Goal: Transaction & Acquisition: Purchase product/service

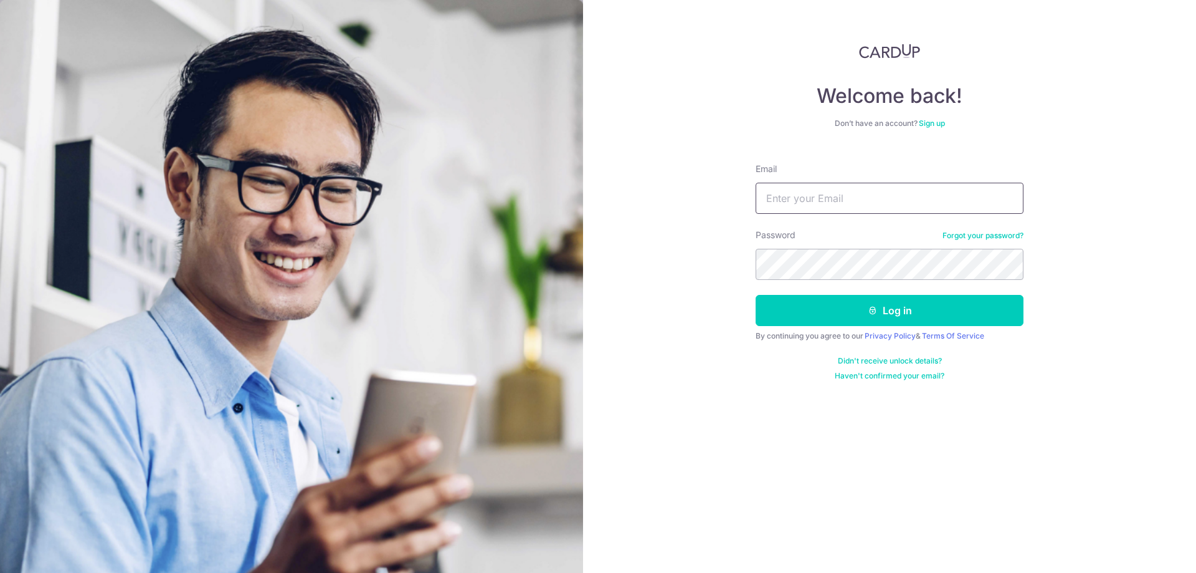
click at [873, 202] on input "Email" at bounding box center [890, 198] width 268 height 31
type input "jason_yap86@hotmail.com"
click at [827, 297] on button "Log in" at bounding box center [890, 310] width 268 height 31
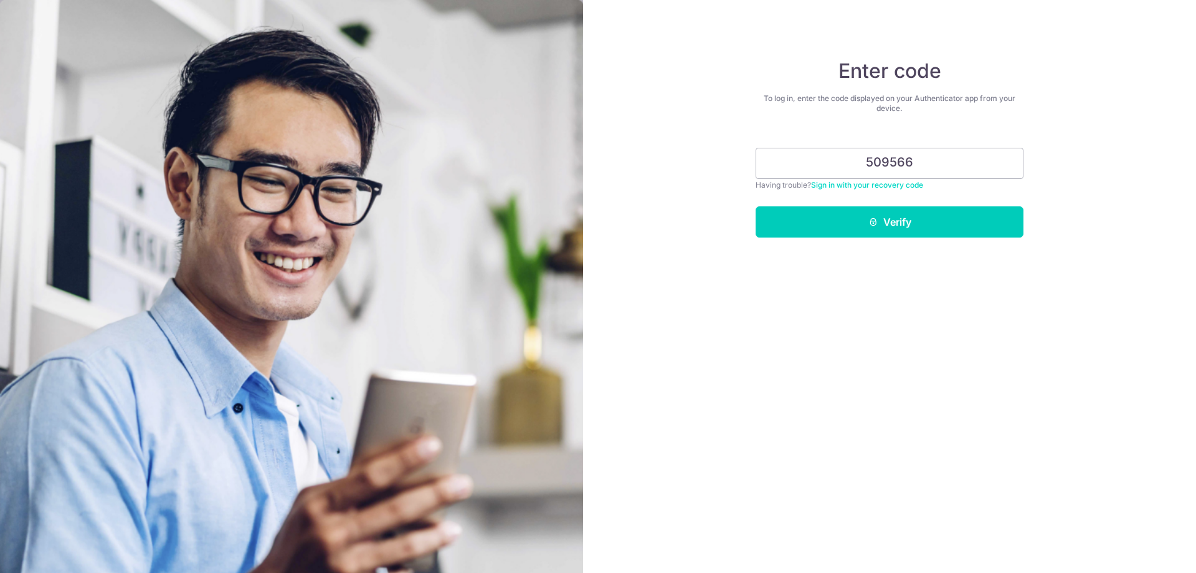
type input "509566"
click at [896, 232] on button "Verify" at bounding box center [890, 221] width 268 height 31
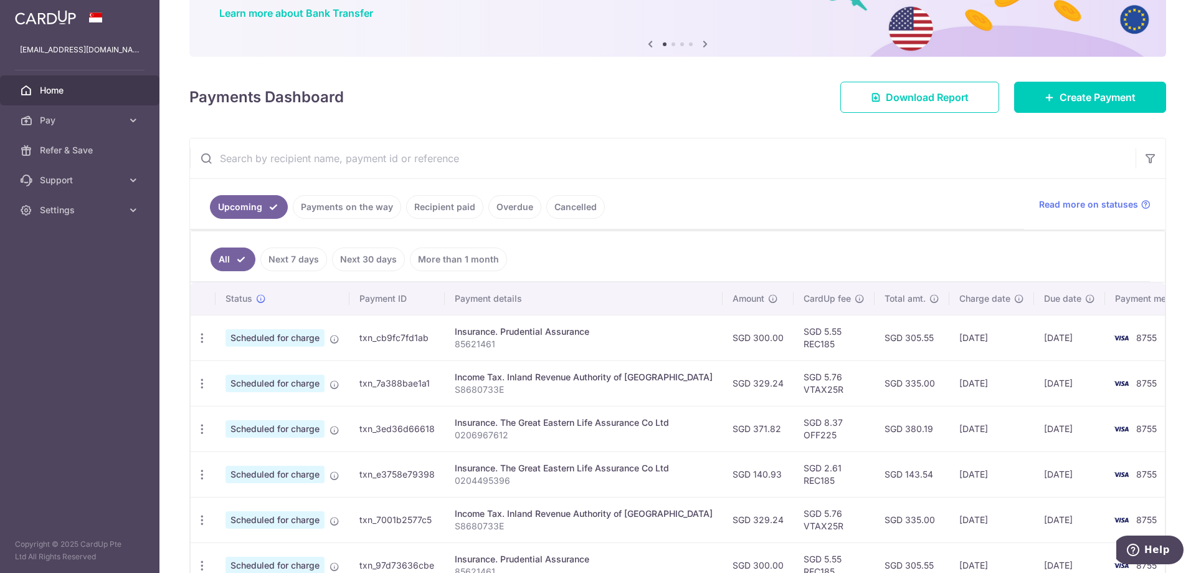
scroll to position [125, 0]
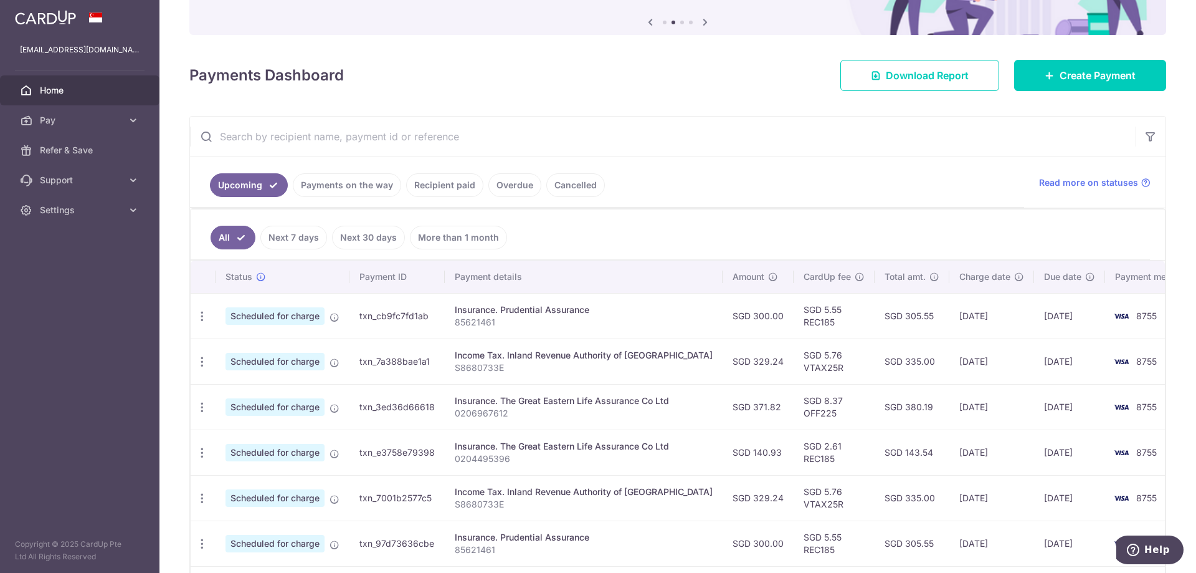
click at [120, 124] on span "Pay" at bounding box center [81, 120] width 82 height 12
click at [59, 148] on span "Payments" at bounding box center [81, 150] width 82 height 12
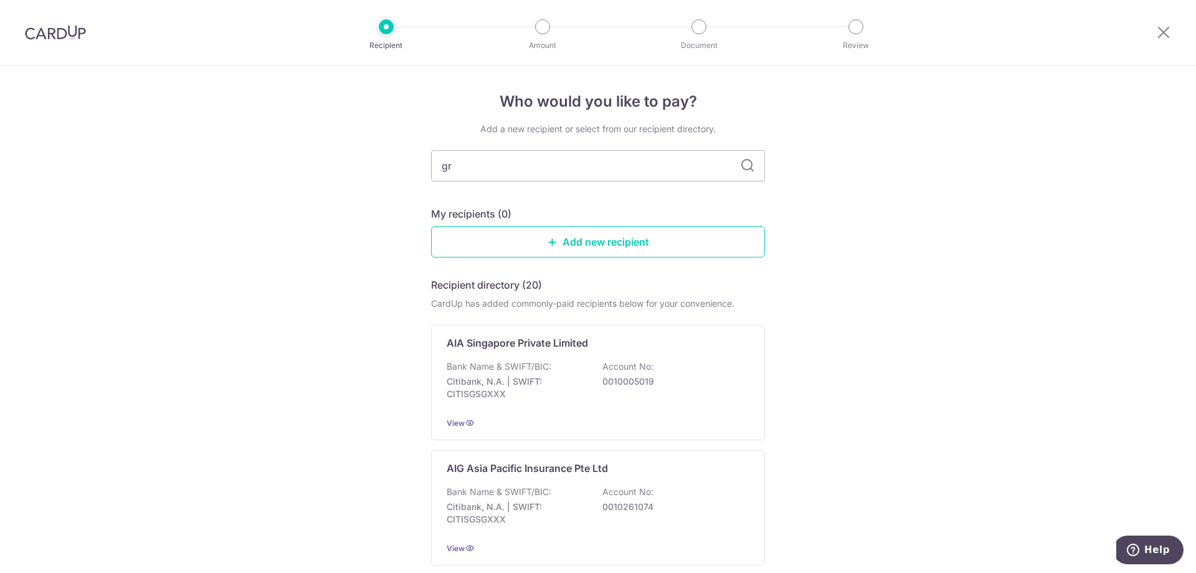
type input "gre"
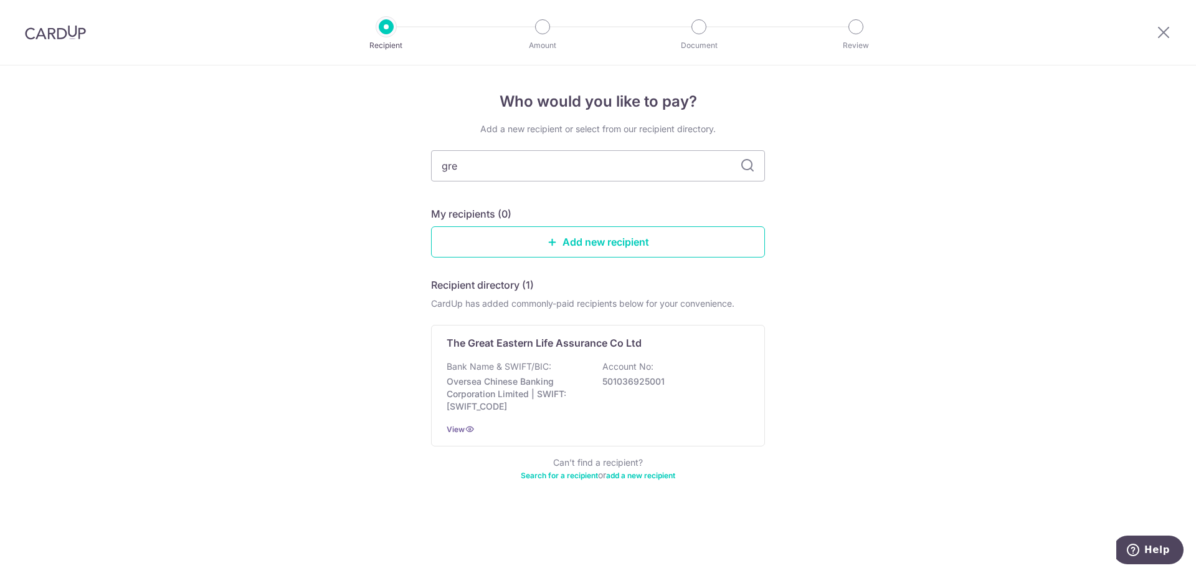
click at [592, 351] on div "The Great Eastern Life Assurance Co Ltd Bank Name & SWIFT/BIC: Oversea Chinese …" at bounding box center [598, 385] width 334 height 121
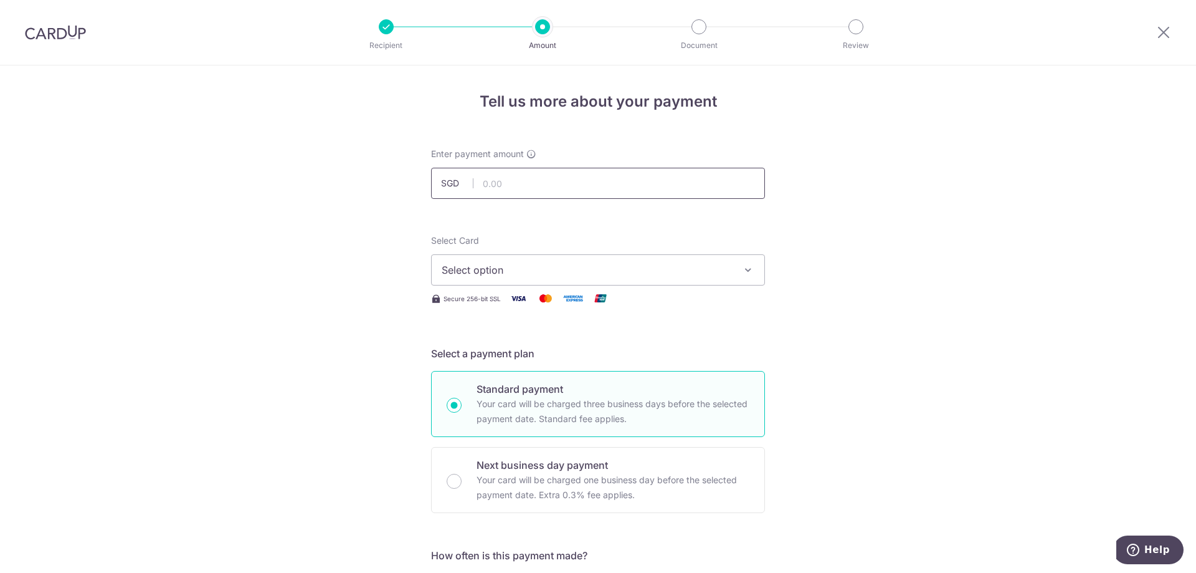
click at [597, 184] on input "text" at bounding box center [598, 183] width 334 height 31
type input "476.00"
click at [607, 270] on span "Select option" at bounding box center [587, 269] width 290 height 15
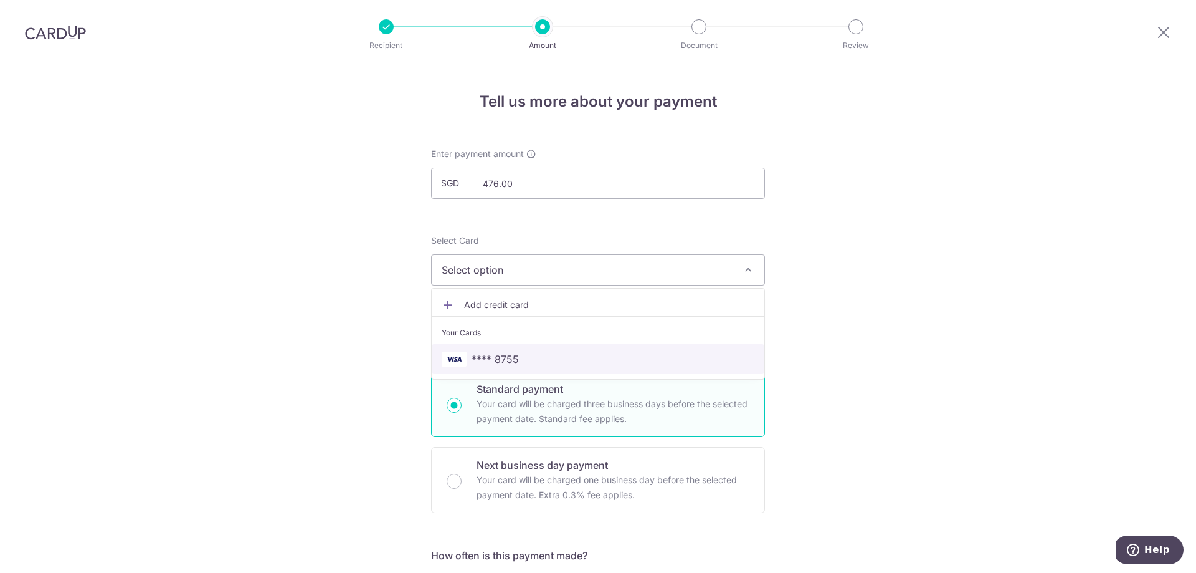
click at [575, 356] on span "**** 8755" at bounding box center [598, 358] width 313 height 15
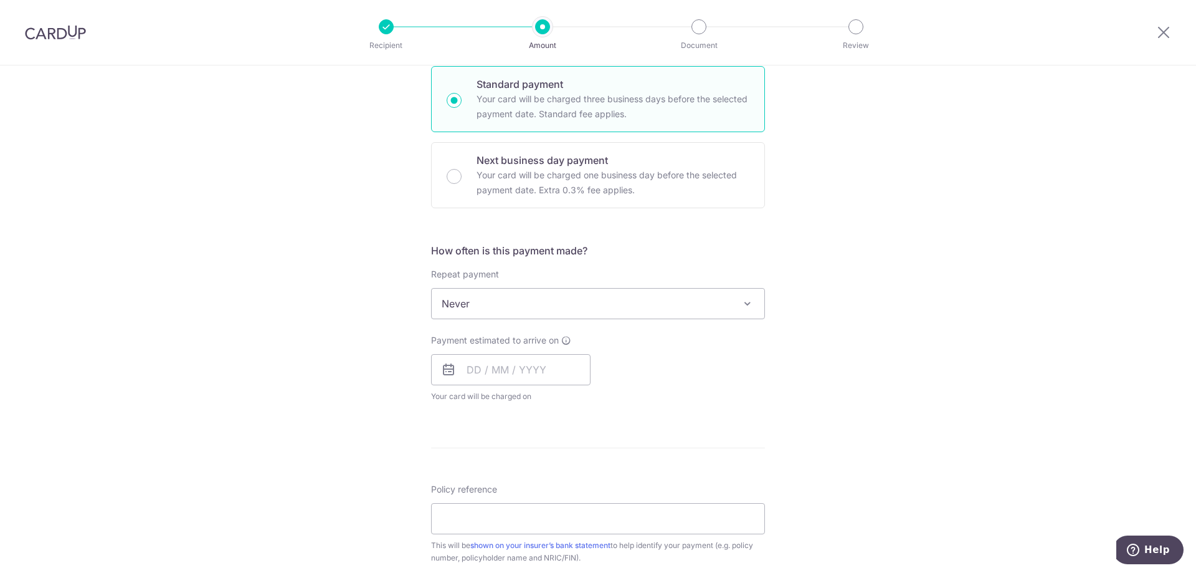
scroll to position [311, 0]
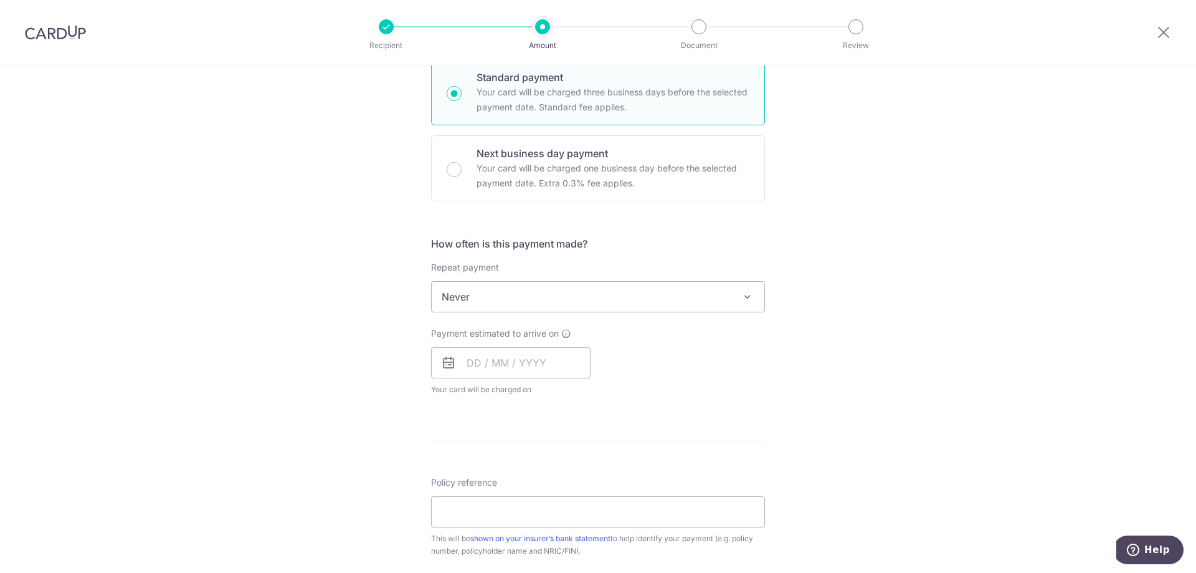
click at [586, 297] on span "Never" at bounding box center [598, 297] width 333 height 30
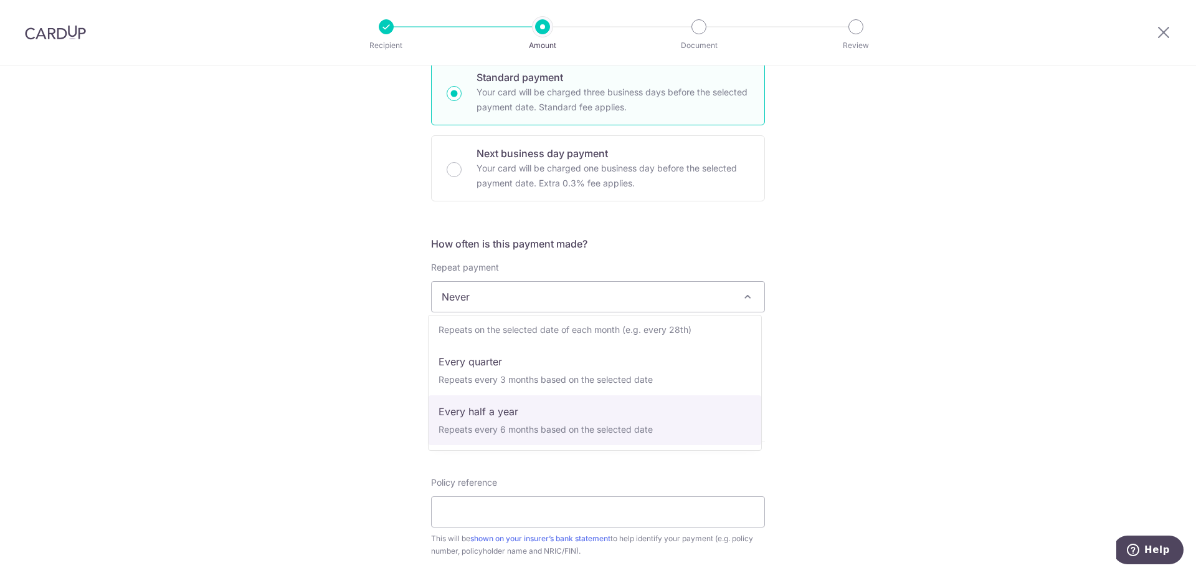
scroll to position [174, 0]
select select "6"
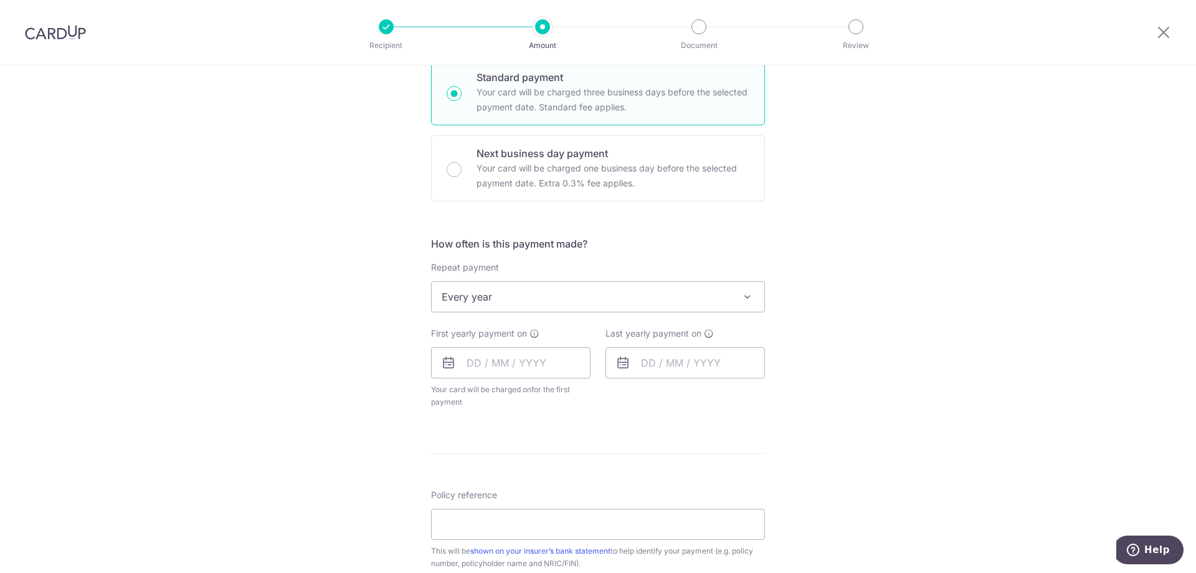
click at [539, 341] on div "First yearly payment on Your card will be charged on for the first payment * If…" at bounding box center [510, 367] width 159 height 81
click at [539, 371] on input "text" at bounding box center [510, 362] width 159 height 31
drag, startPoint x: 580, startPoint y: 525, endPoint x: 640, endPoint y: 498, distance: 66.1
click at [580, 525] on link "26" at bounding box center [581, 526] width 20 height 20
type input "[DATE]"
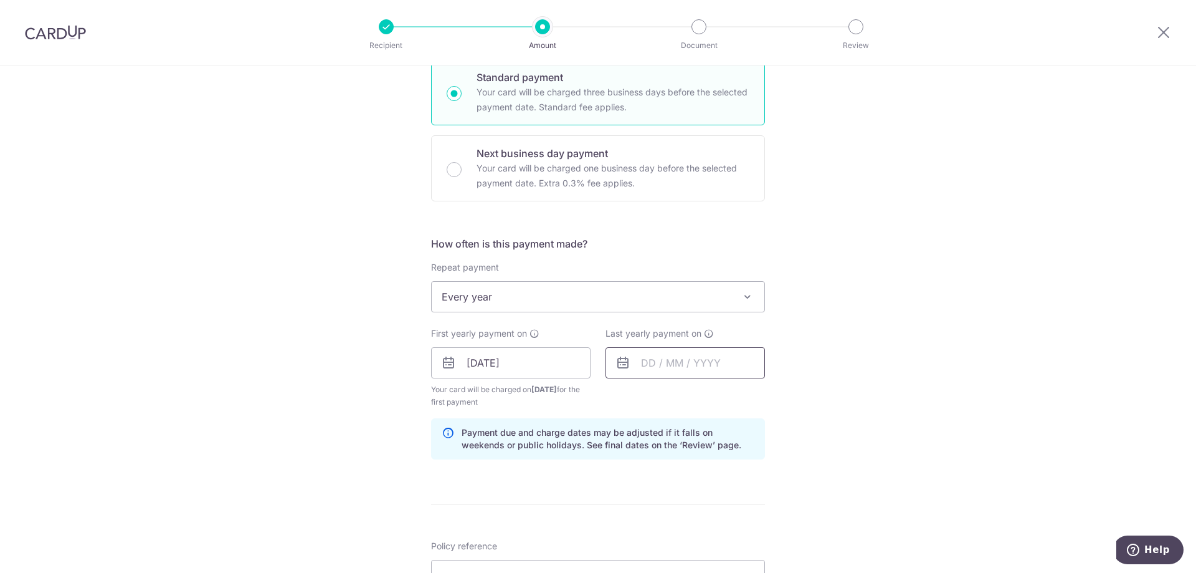
click at [696, 360] on input "text" at bounding box center [685, 362] width 159 height 31
click at [746, 399] on select "2025 2026 2027 2028 2029 2030 2031 2032 2033 2034 2035" at bounding box center [734, 396] width 33 height 10
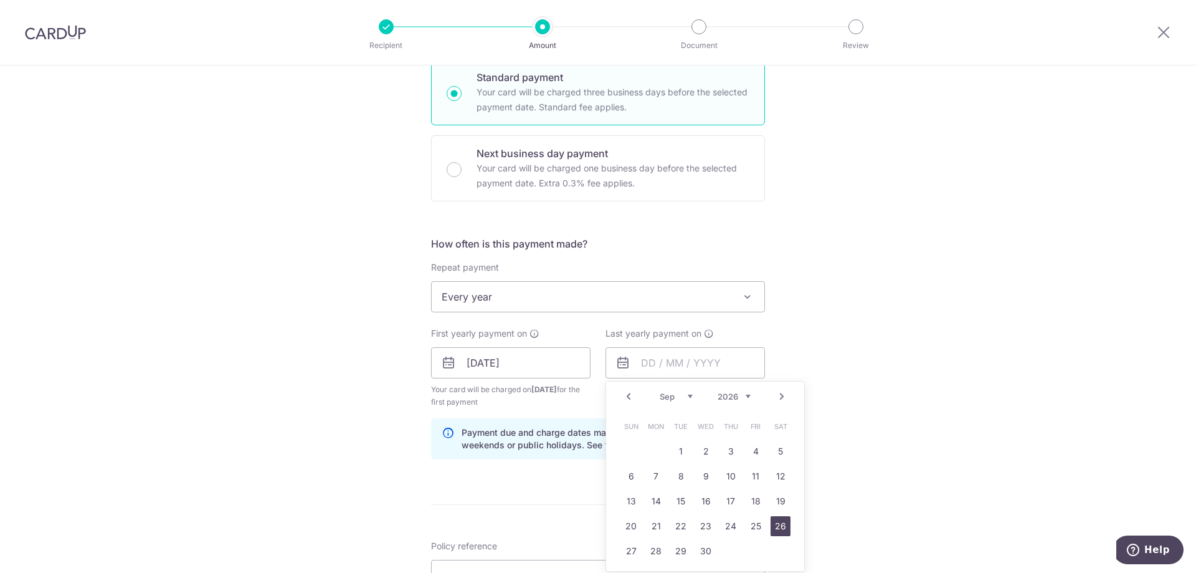
click at [777, 523] on link "26" at bounding box center [781, 526] width 20 height 20
type input "[DATE]"
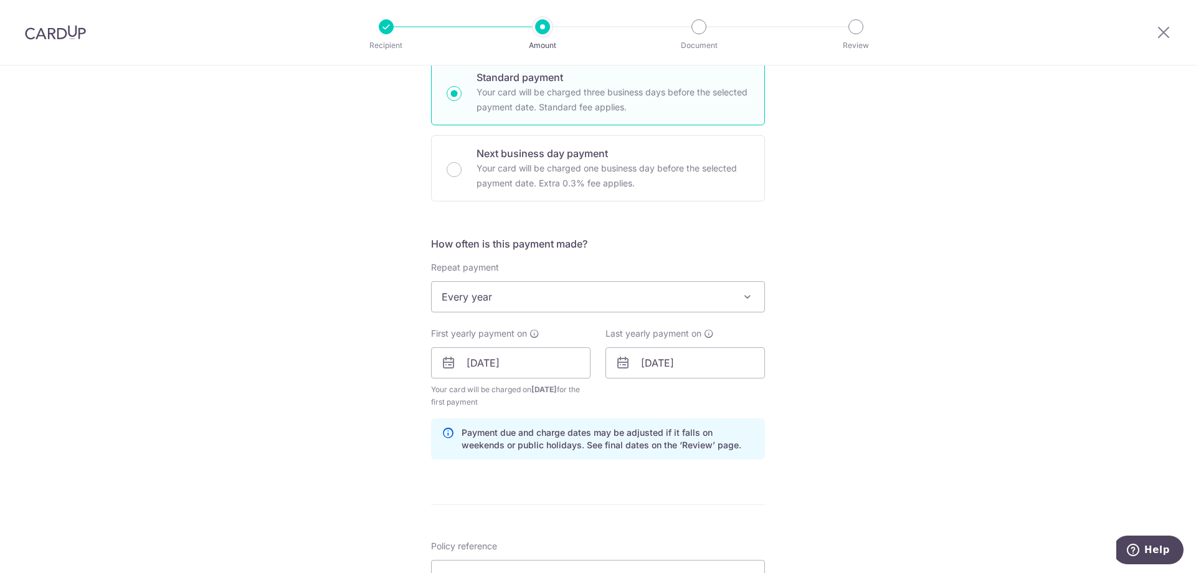
click at [835, 397] on div "Tell us more about your payment Enter payment amount SGD 476.00 476.00 Select C…" at bounding box center [598, 349] width 1196 height 1191
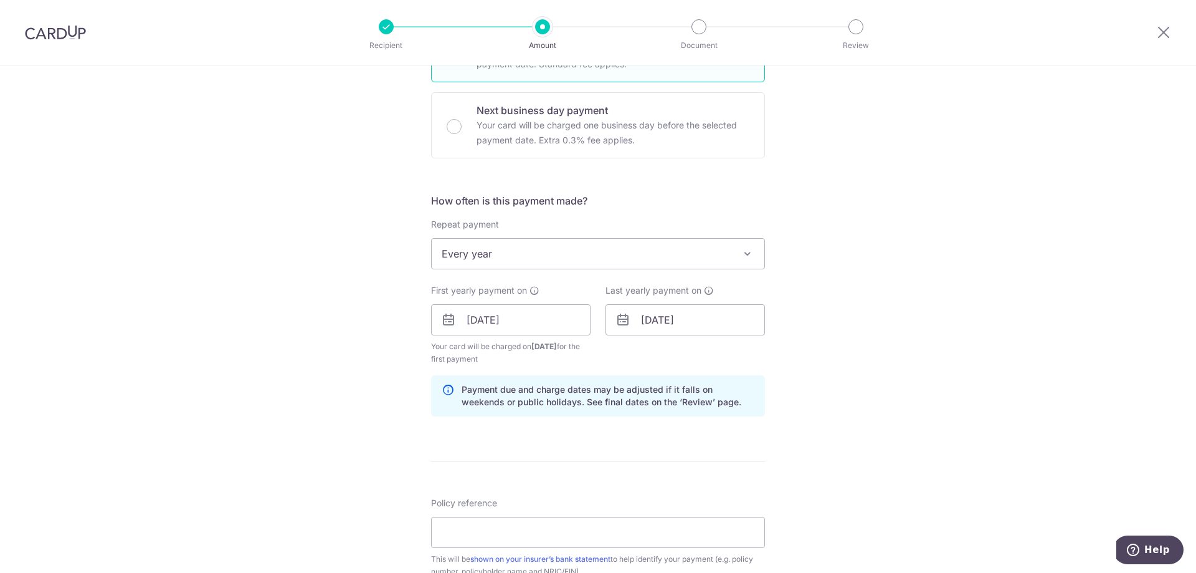
scroll to position [436, 0]
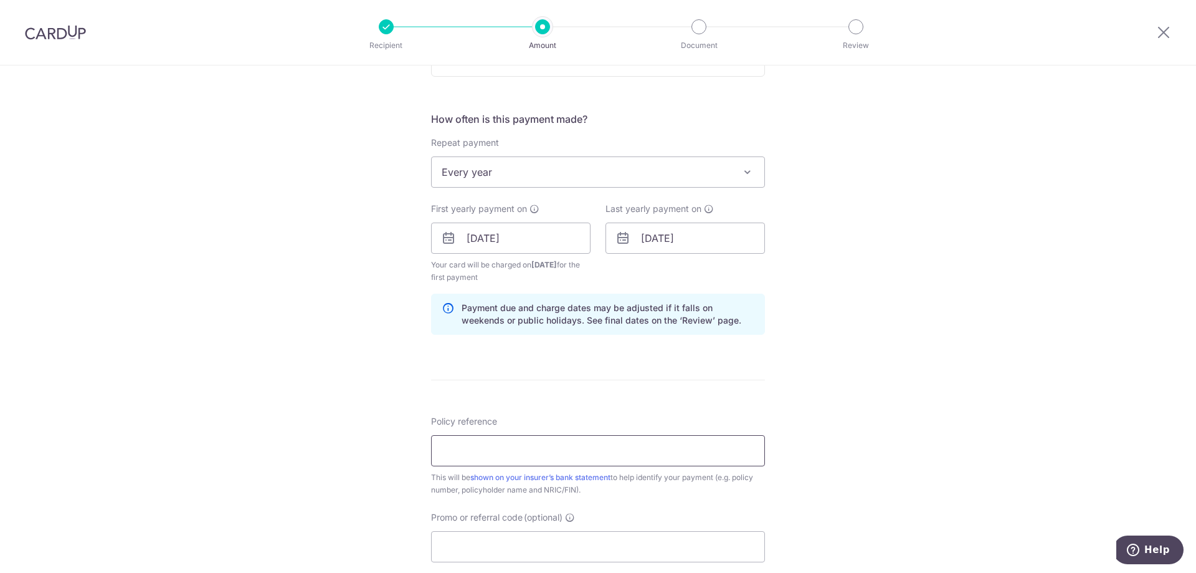
click at [592, 455] on input "Policy reference" at bounding box center [598, 450] width 334 height 31
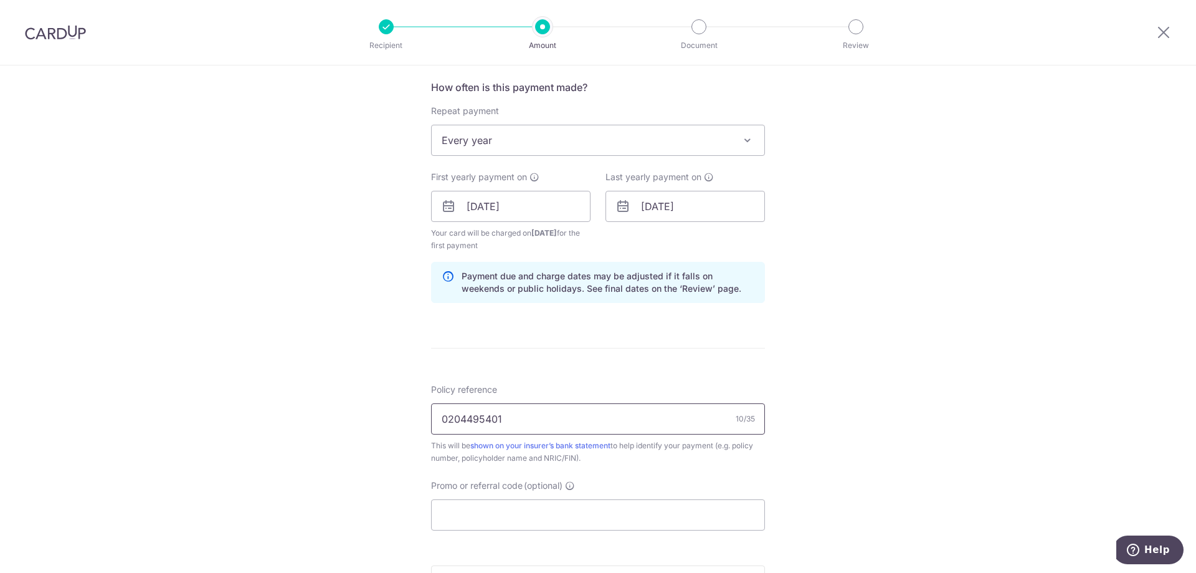
scroll to position [498, 0]
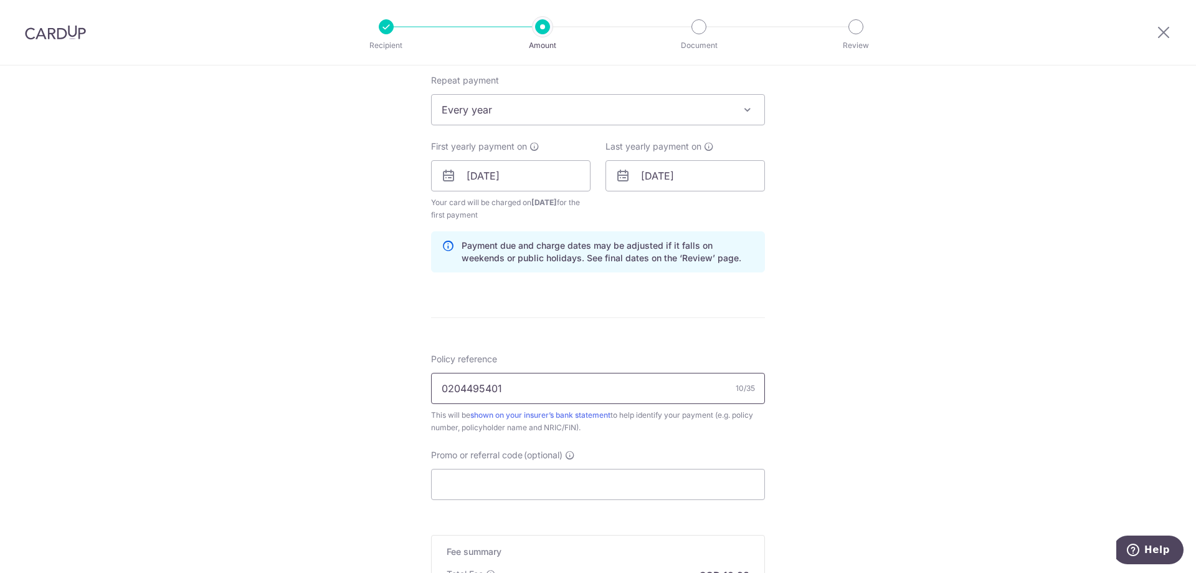
type input "0204495401"
click at [632, 492] on input "Promo or referral code (optional)" at bounding box center [598, 483] width 334 height 31
paste input "REC185"
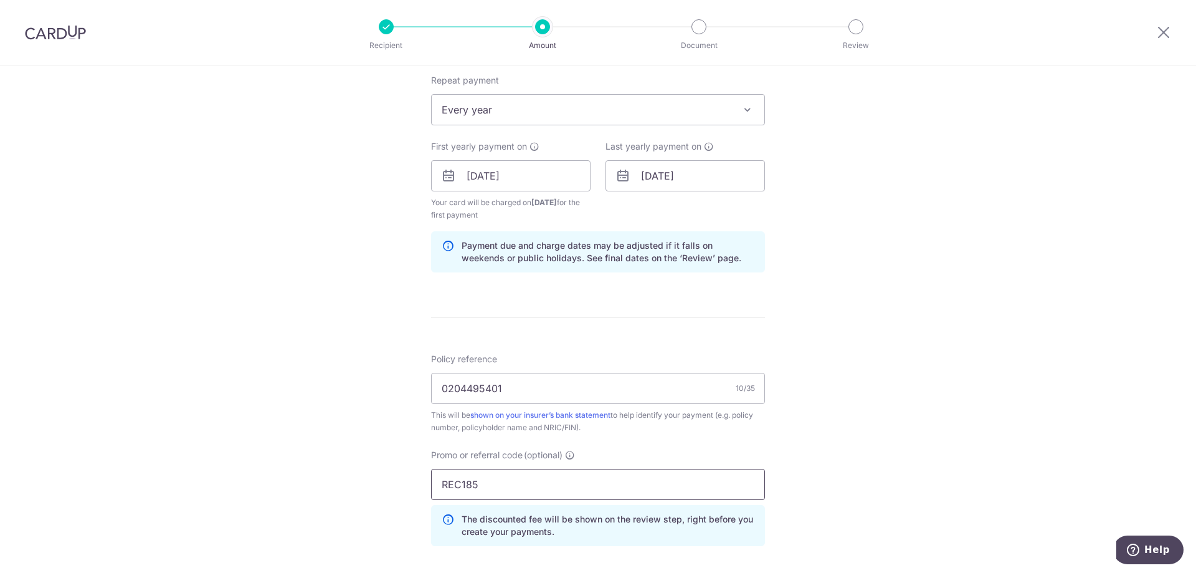
type input "REC185"
click at [837, 483] on div "Tell us more about your payment Enter payment amount SGD 476.00 476.00 Select C…" at bounding box center [598, 190] width 1196 height 1247
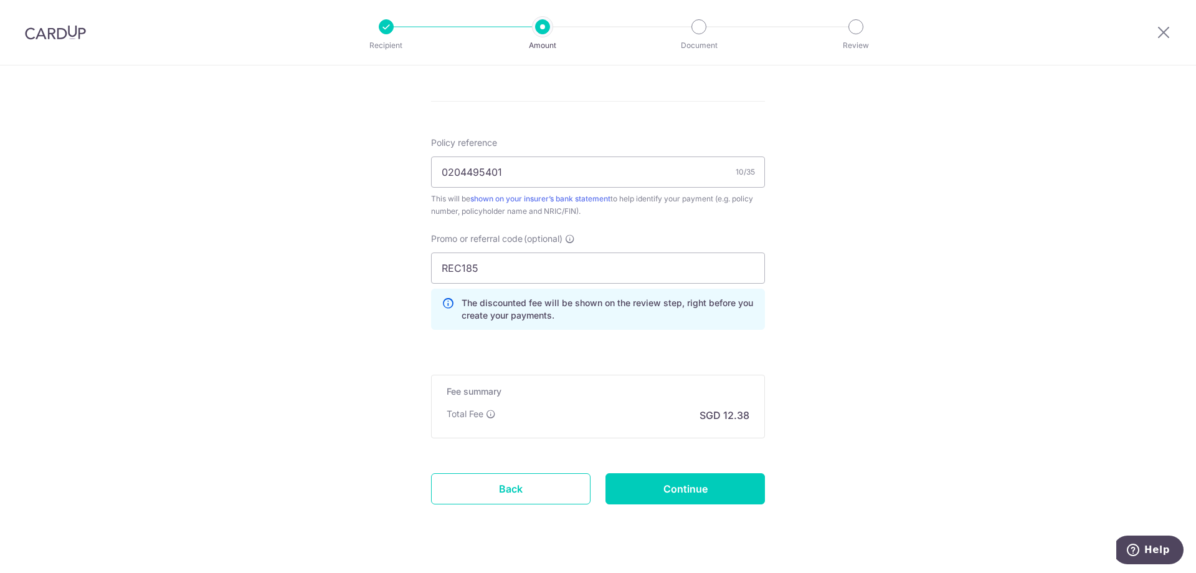
scroll to position [739, 0]
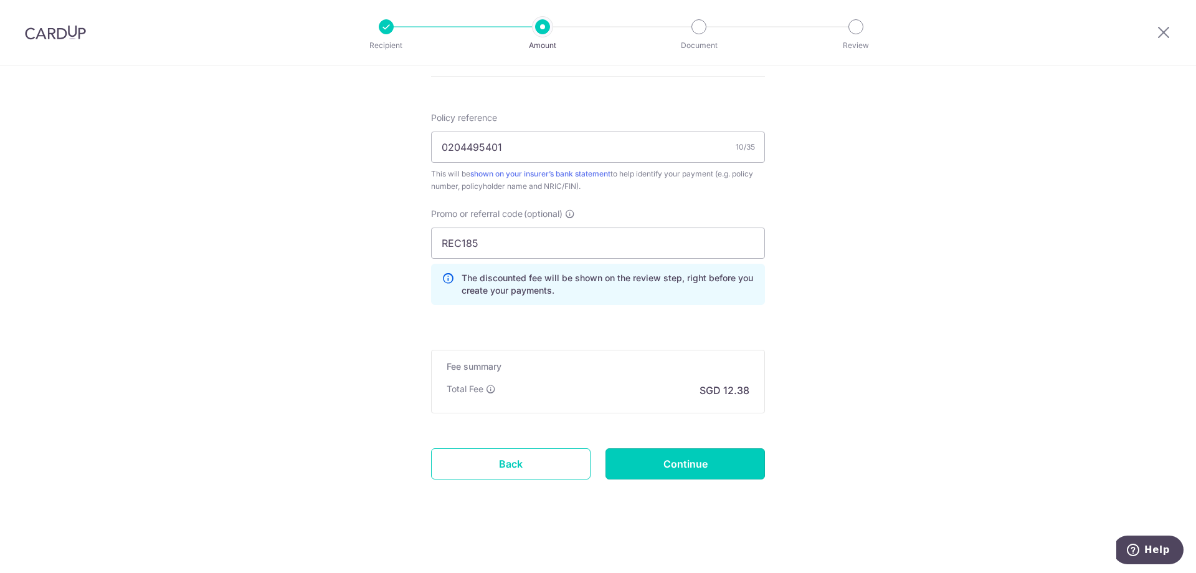
click at [696, 467] on input "Continue" at bounding box center [685, 463] width 159 height 31
type input "Create Schedule"
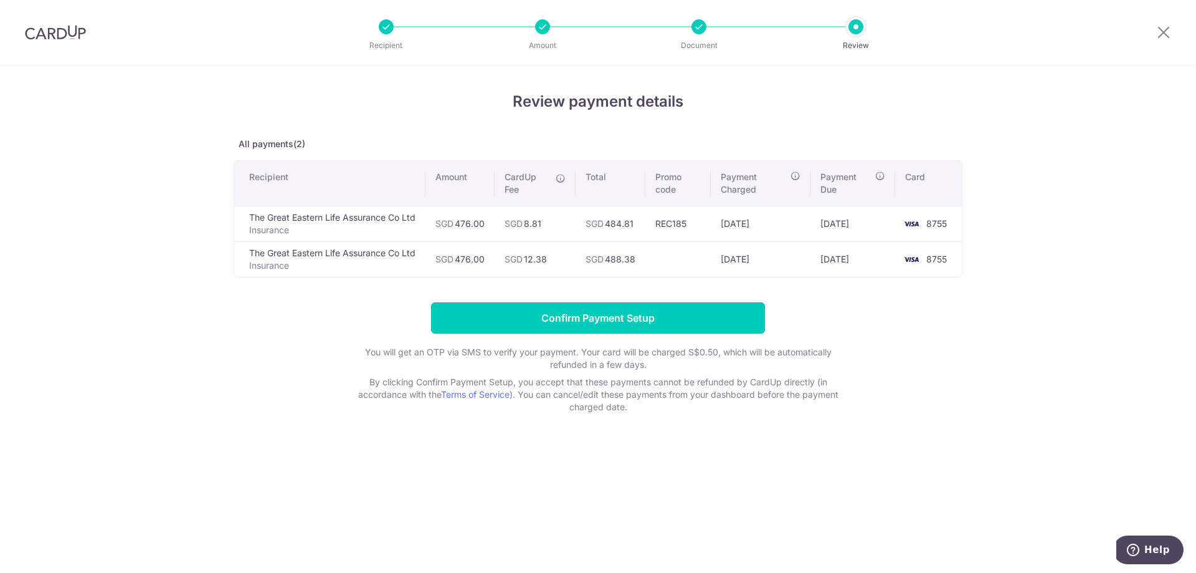
click at [668, 320] on input "Confirm Payment Setup" at bounding box center [598, 317] width 334 height 31
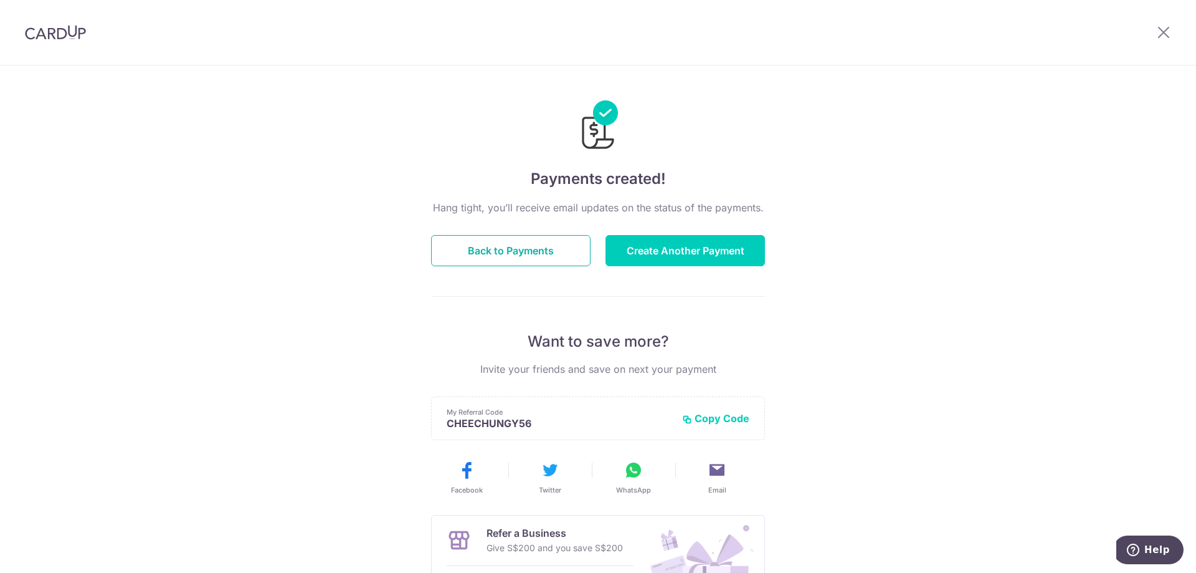
click at [522, 255] on button "Back to Payments" at bounding box center [510, 250] width 159 height 31
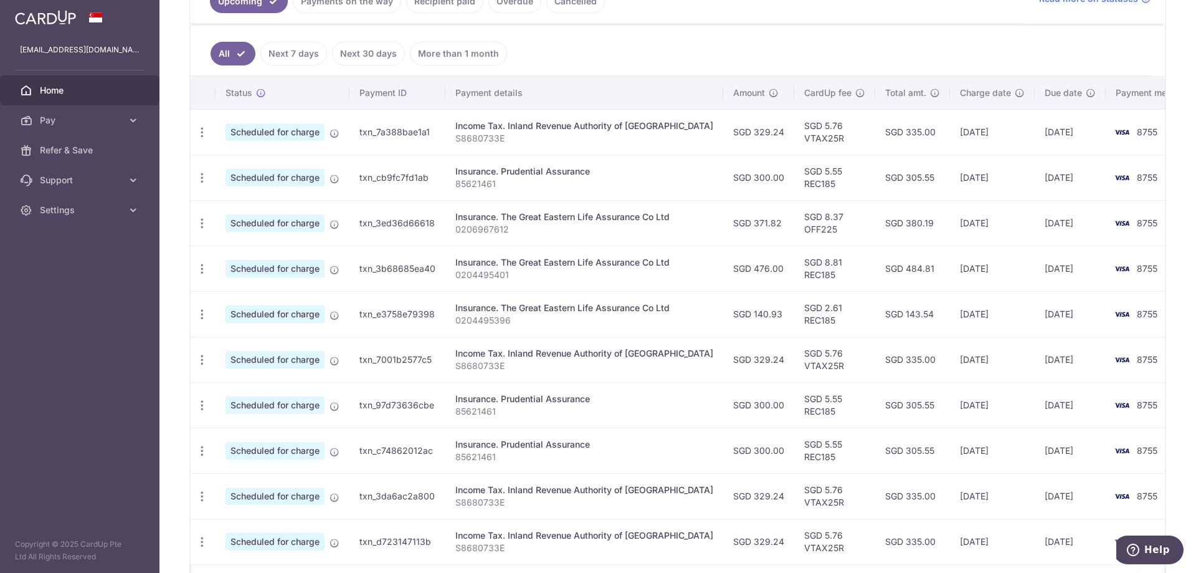
scroll to position [391, 0]
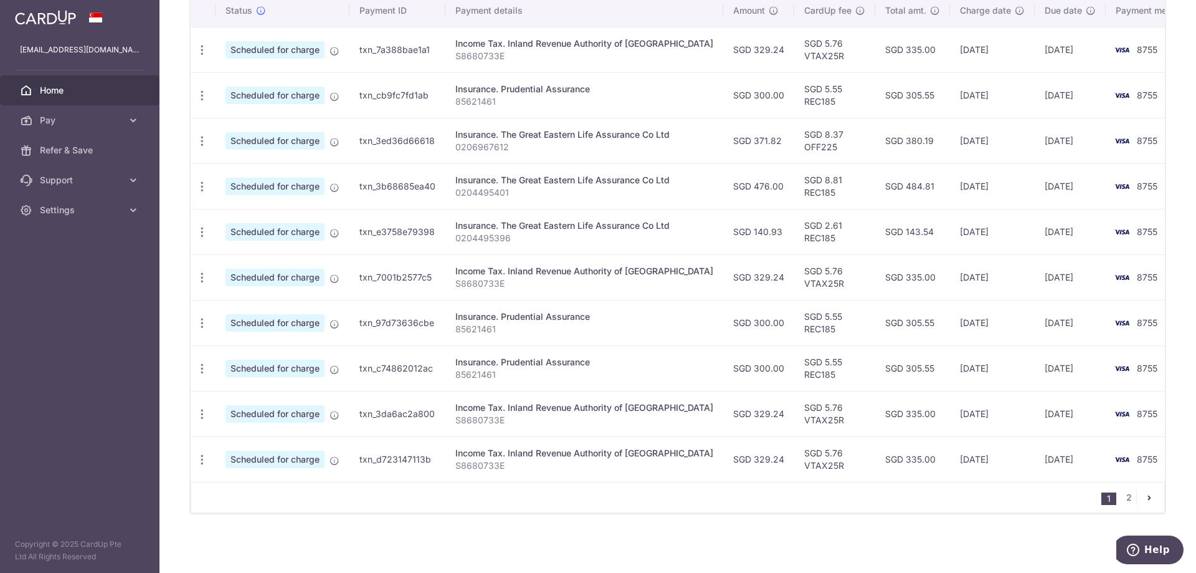
click at [1144, 495] on icon "pager" at bounding box center [1149, 497] width 10 height 10
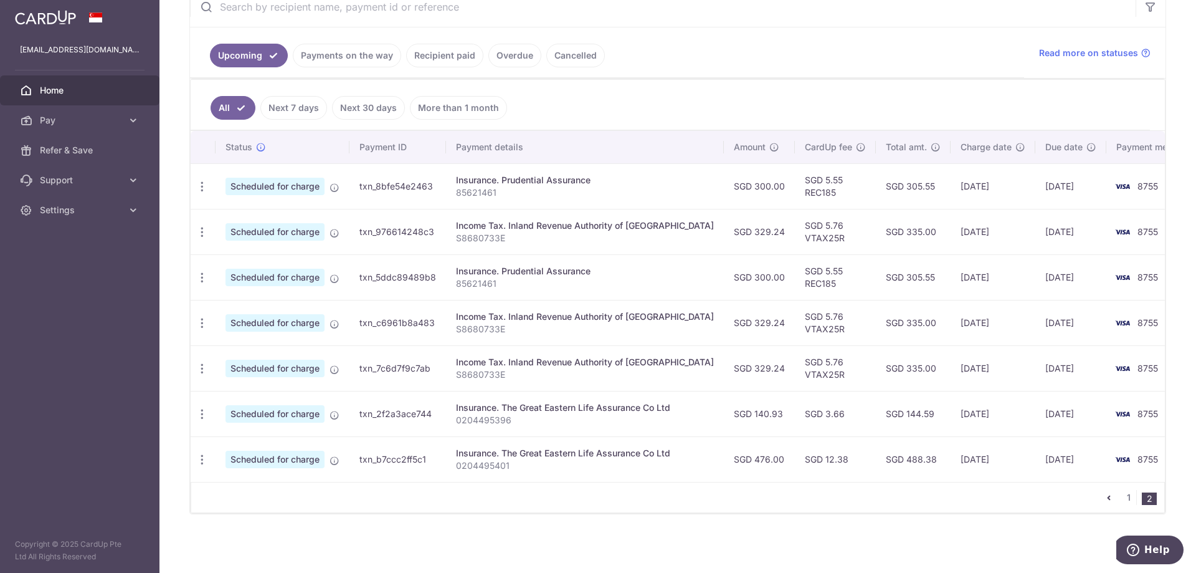
scroll to position [0, 0]
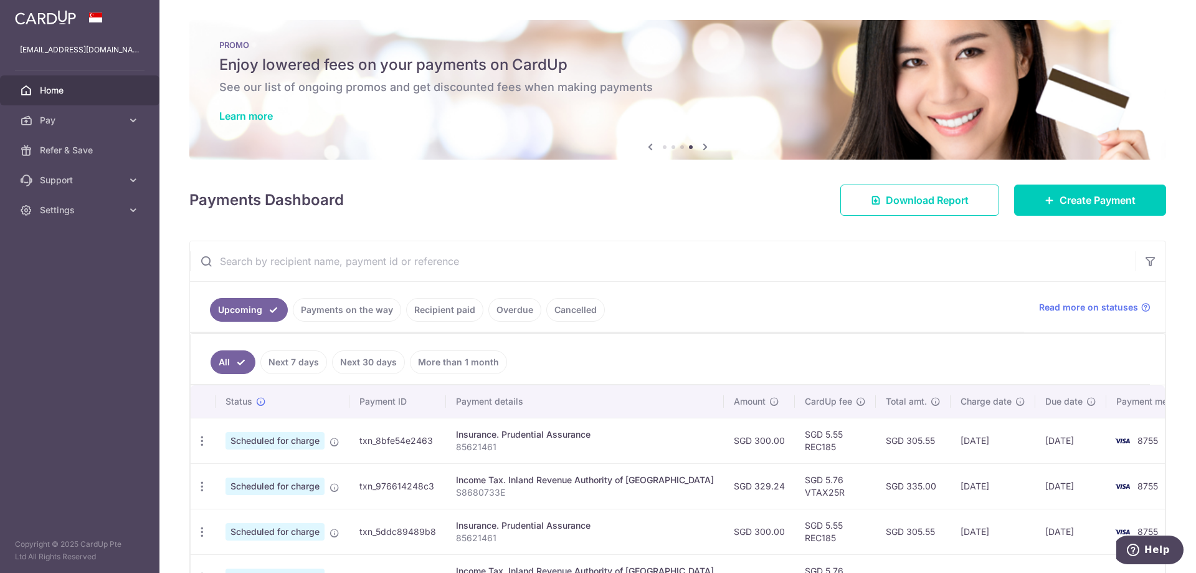
click at [59, 92] on span "Home" at bounding box center [81, 90] width 82 height 12
